Goal: Task Accomplishment & Management: Use online tool/utility

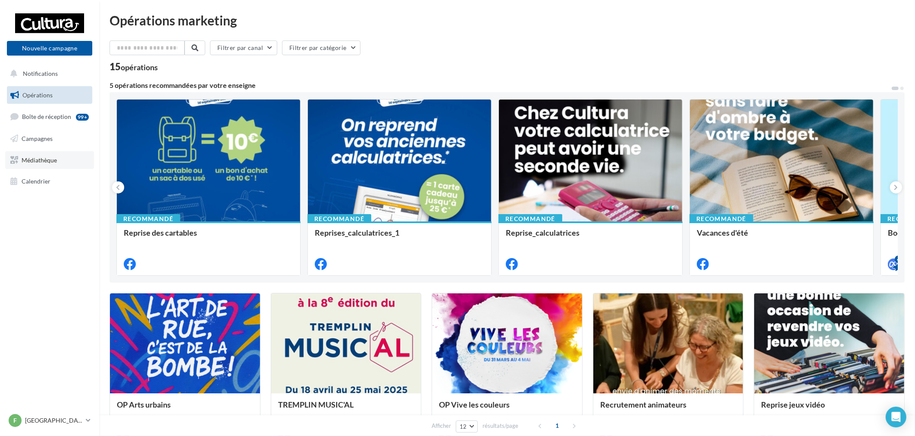
click at [57, 156] on link "Médiathèque" at bounding box center [49, 160] width 89 height 18
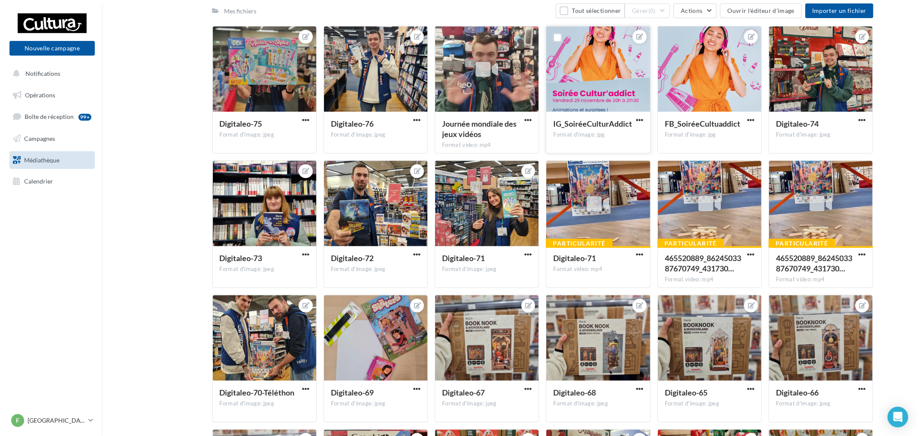
scroll to position [3126, 0]
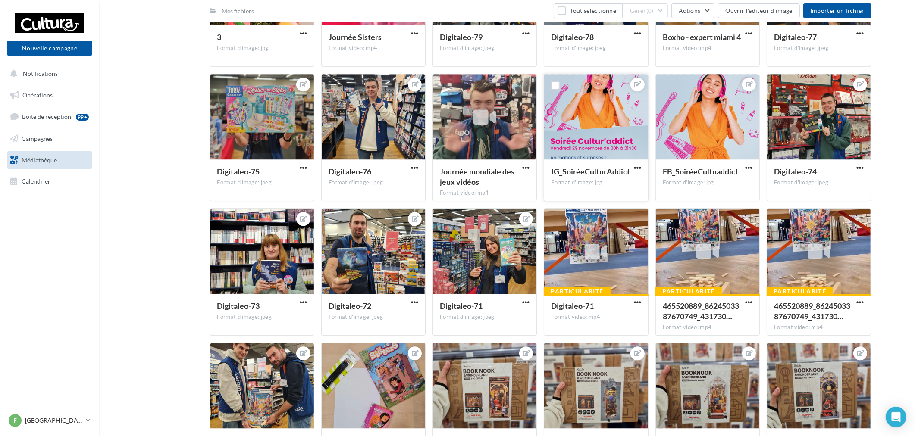
click at [642, 166] on button "button" at bounding box center [637, 168] width 11 height 9
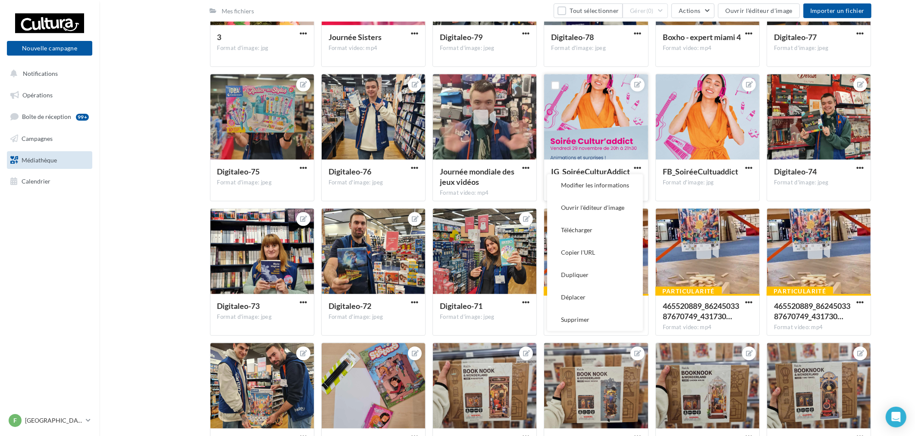
click at [594, 134] on div at bounding box center [595, 117] width 103 height 86
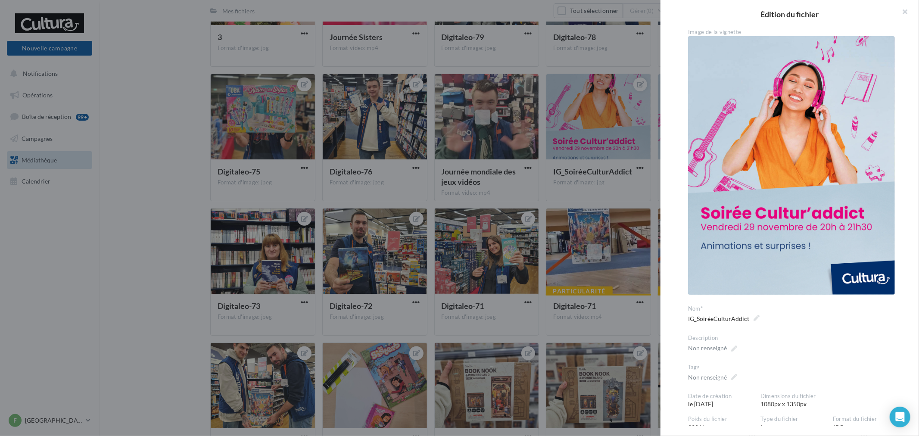
drag, startPoint x: 610, startPoint y: 123, endPoint x: 733, endPoint y: 140, distance: 123.6
click at [610, 123] on div at bounding box center [459, 218] width 919 height 436
click at [571, 109] on div at bounding box center [459, 218] width 919 height 436
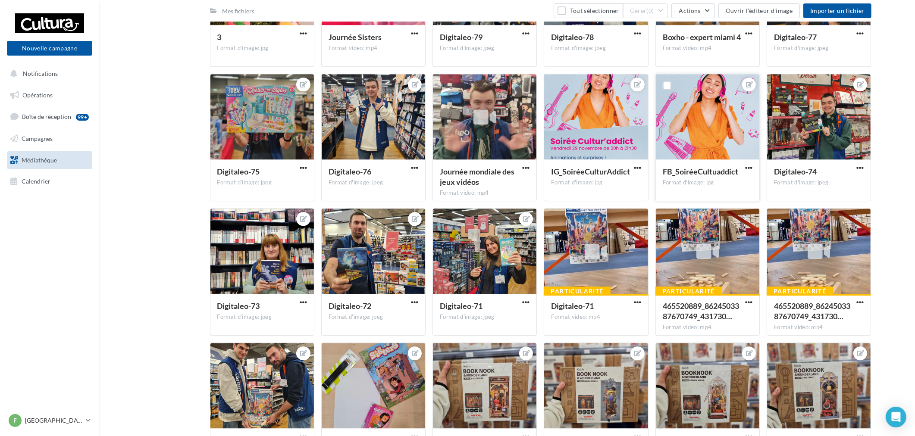
drag, startPoint x: 733, startPoint y: 140, endPoint x: 678, endPoint y: 126, distance: 55.9
click at [678, 126] on div at bounding box center [707, 117] width 103 height 86
